Goal: Navigation & Orientation: Find specific page/section

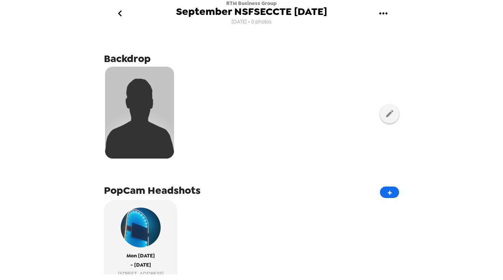
click at [121, 15] on icon "go back" at bounding box center [120, 13] width 4 height 6
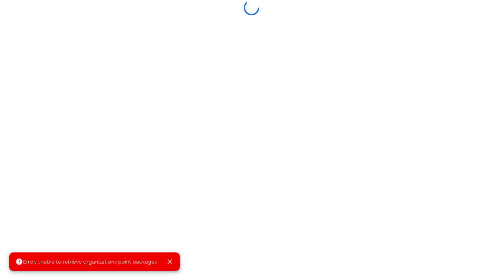
click at [166, 264] on icon "Close" at bounding box center [170, 262] width 8 height 8
